Goal: Check status: Check status

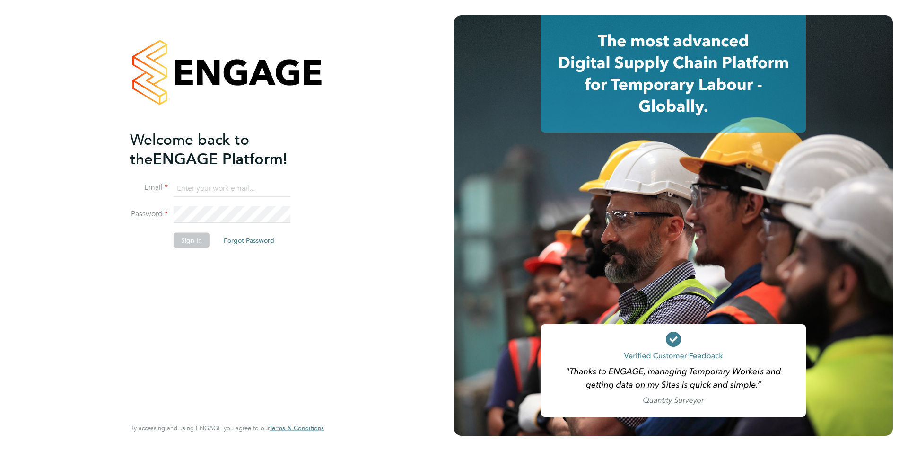
type input "[PERSON_NAME][EMAIL_ADDRESS][DOMAIN_NAME]"
click at [187, 236] on button "Sign In" at bounding box center [192, 239] width 36 height 15
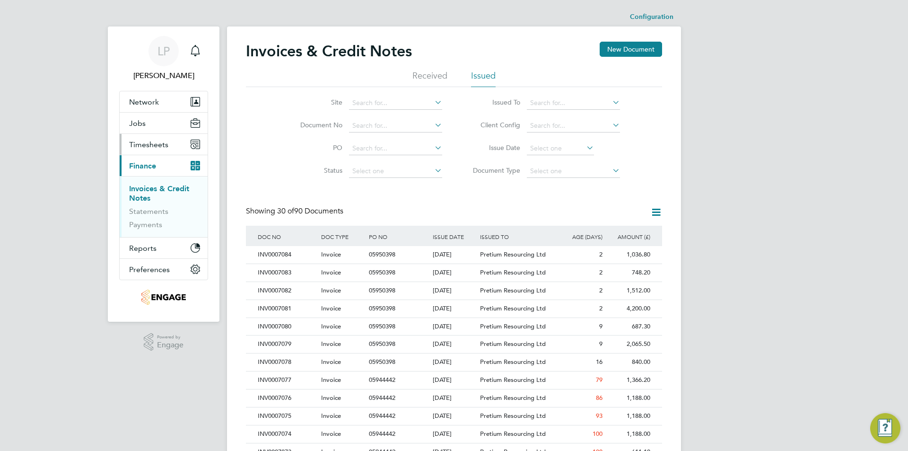
click at [157, 146] on span "Timesheets" at bounding box center [148, 144] width 39 height 9
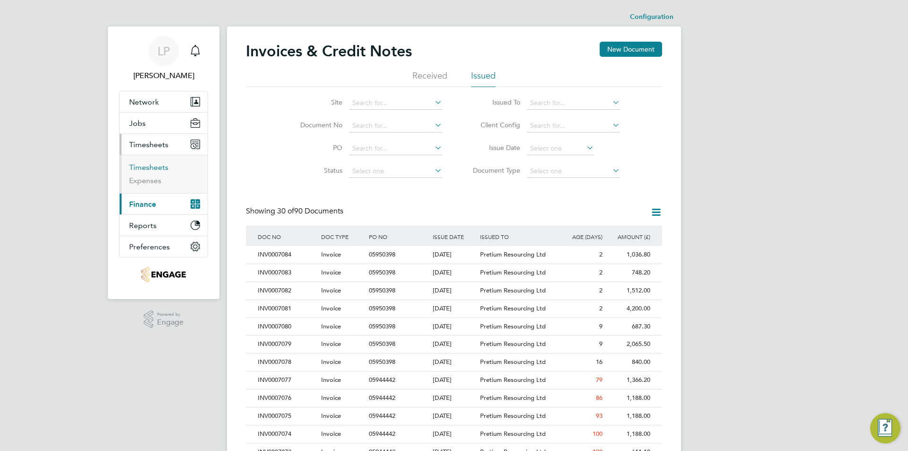
click at [158, 167] on link "Timesheets" at bounding box center [148, 167] width 39 height 9
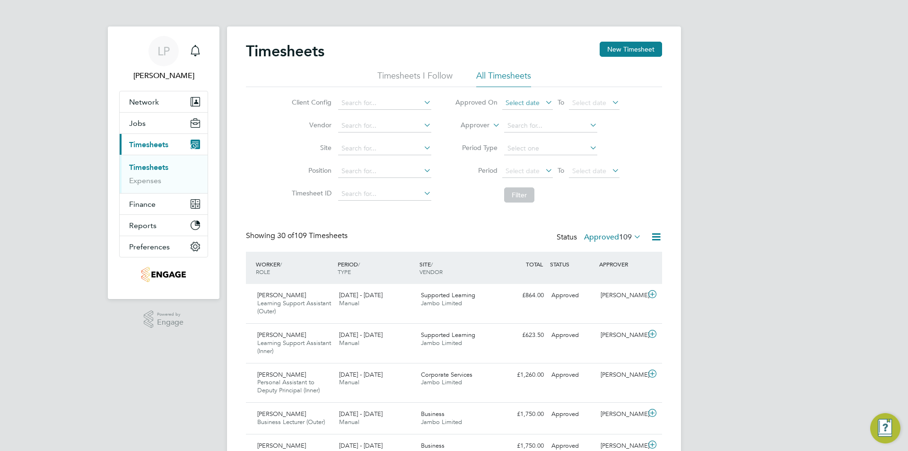
click at [537, 103] on span "Select date" at bounding box center [523, 102] width 34 height 9
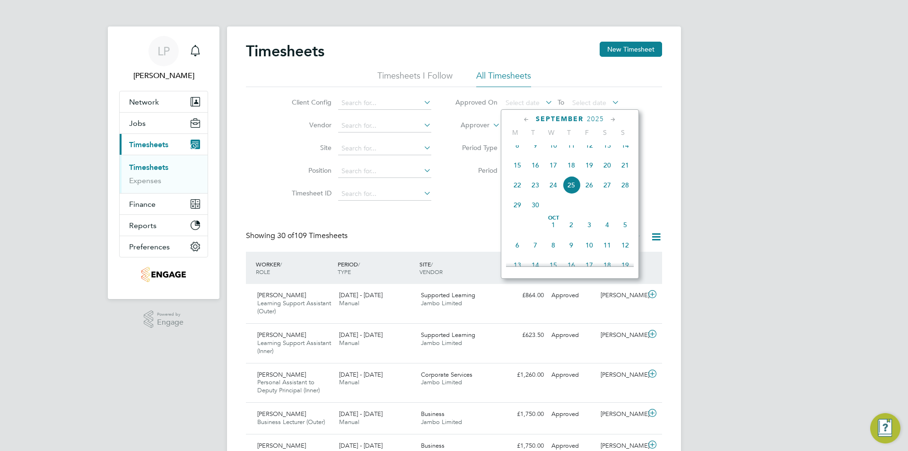
click at [556, 169] on span "17" at bounding box center [553, 165] width 18 height 18
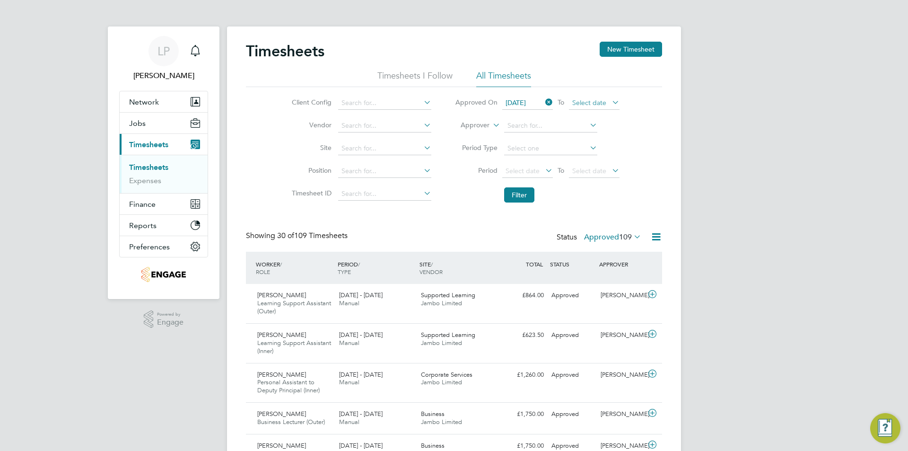
click at [583, 106] on span "Select date" at bounding box center [594, 103] width 51 height 13
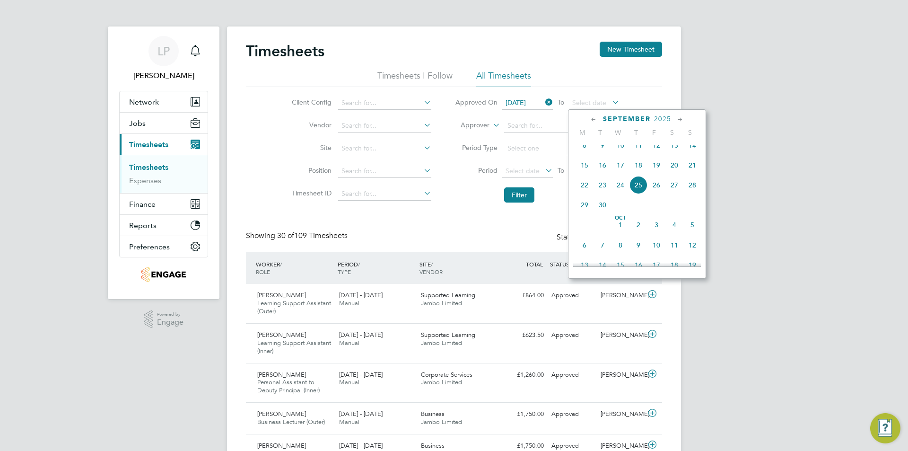
click at [620, 194] on span "24" at bounding box center [621, 185] width 18 height 18
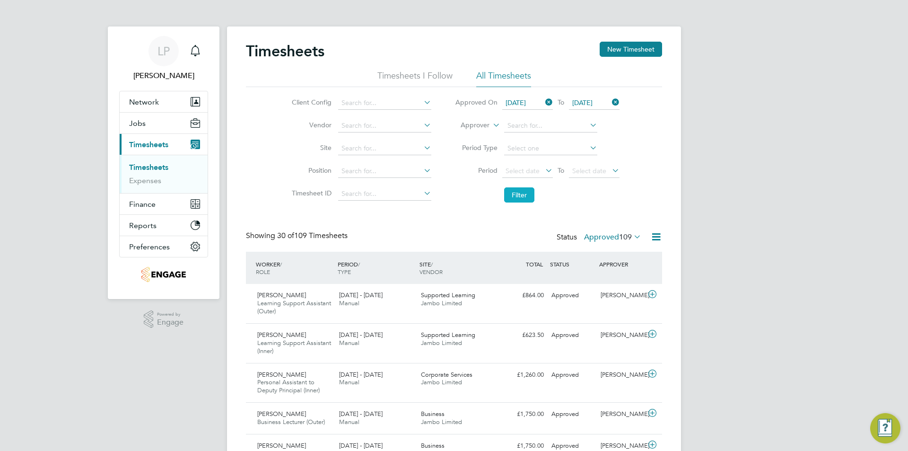
click at [506, 195] on button "Filter" at bounding box center [519, 194] width 30 height 15
